Goal: Book appointment/travel/reservation

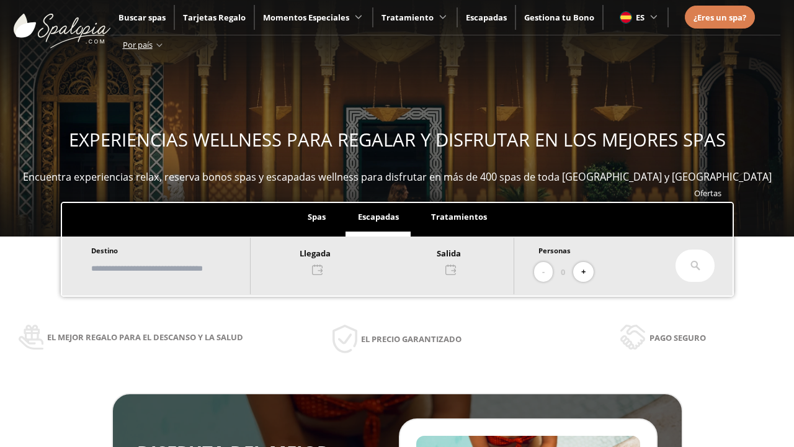
click at [175, 268] on input "text" at bounding box center [165, 269] width 155 height 22
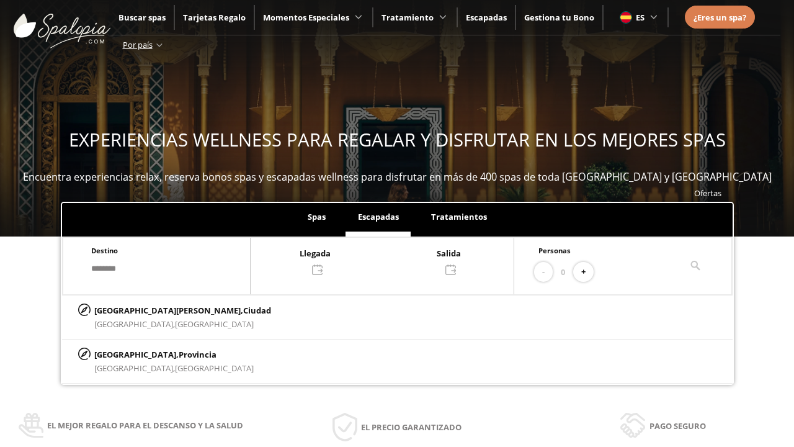
click at [395, 260] on div at bounding box center [382, 261] width 263 height 30
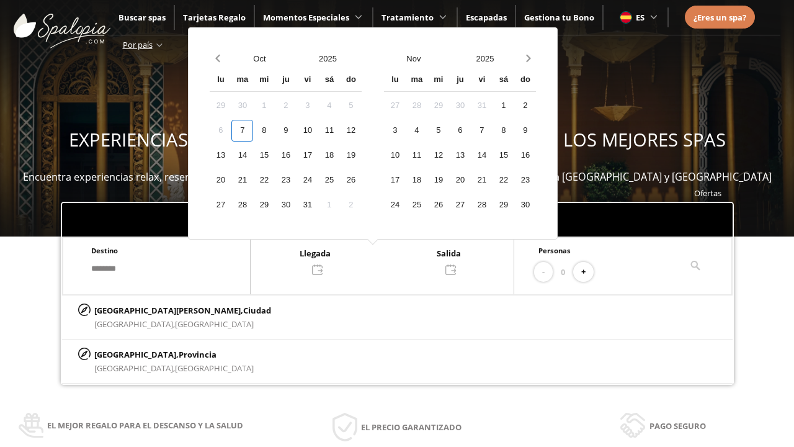
click at [297, 130] on div "9" at bounding box center [286, 131] width 22 height 22
click at [318, 130] on div "10" at bounding box center [308, 131] width 22 height 22
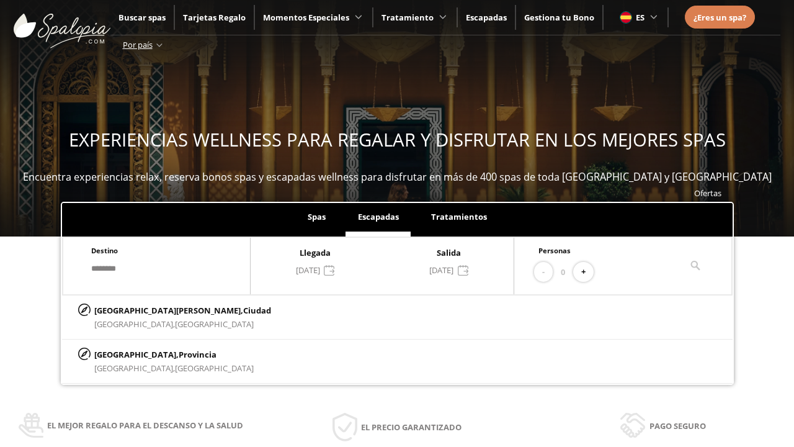
click at [588, 272] on button "+" at bounding box center [583, 272] width 20 height 20
click at [156, 310] on p "[GEOGRAPHIC_DATA][PERSON_NAME], [GEOGRAPHIC_DATA]" at bounding box center [182, 311] width 177 height 14
type input "**********"
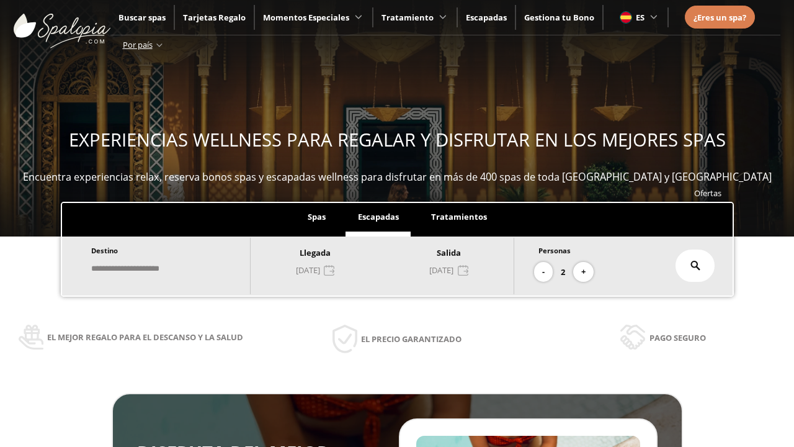
click at [696, 266] on icon at bounding box center [696, 266] width 10 height 10
